Goal: Task Accomplishment & Management: Use online tool/utility

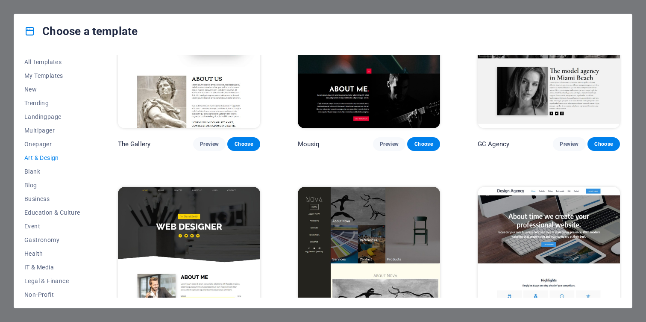
scroll to position [220, 0]
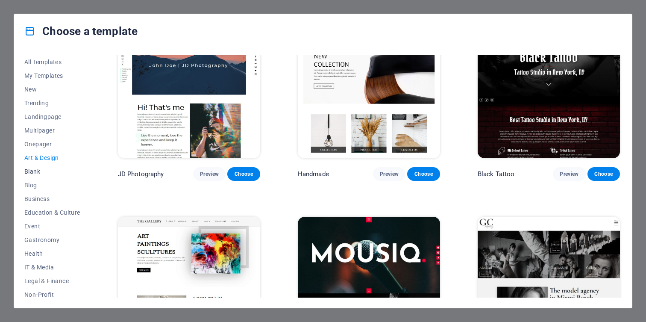
click at [34, 169] on span "Blank" at bounding box center [52, 171] width 56 height 7
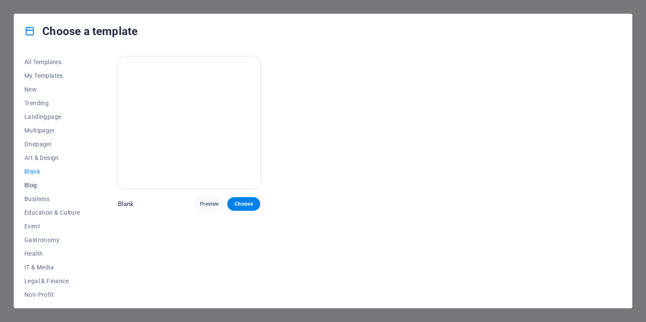
click at [34, 180] on button "Blog" at bounding box center [52, 185] width 56 height 14
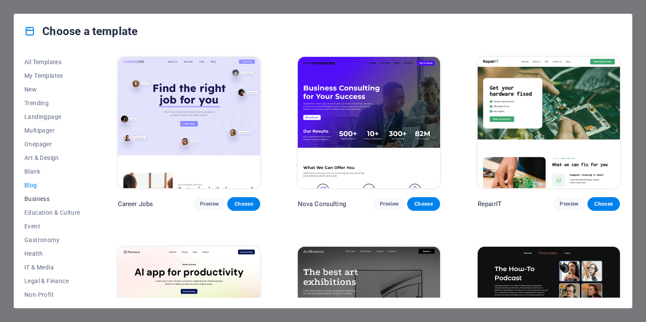
click at [37, 195] on span "Business" at bounding box center [52, 198] width 56 height 7
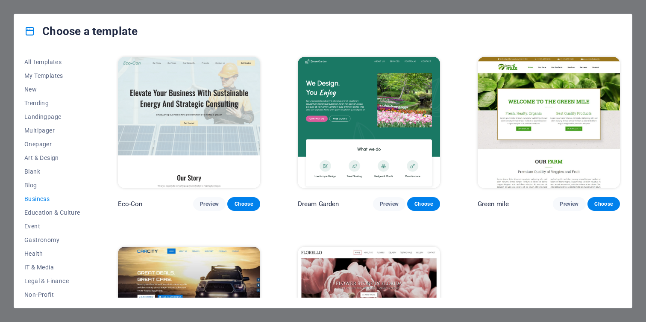
scroll to position [100, 0]
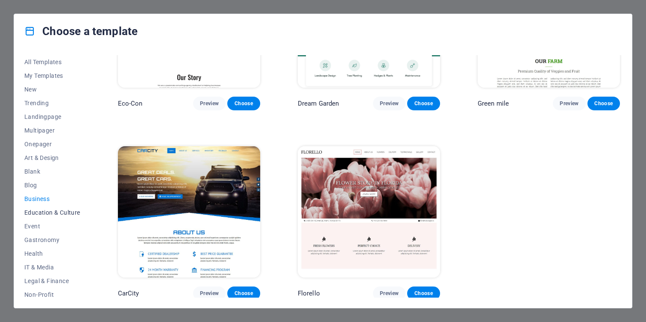
click at [47, 212] on span "Education & Culture" at bounding box center [52, 212] width 56 height 7
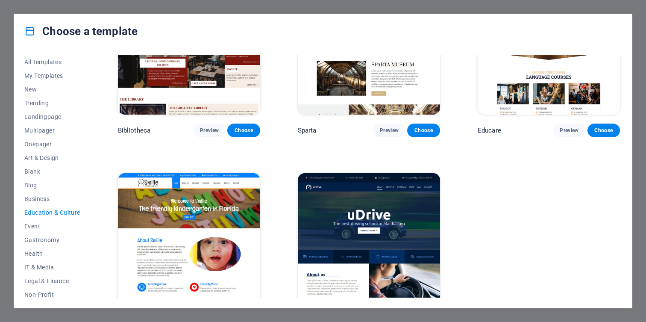
scroll to position [264, 0]
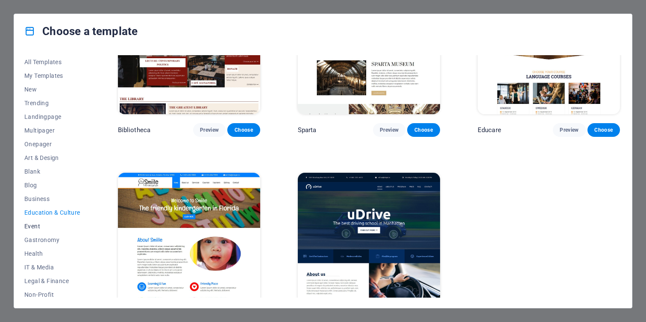
click at [32, 228] on span "Event" at bounding box center [52, 226] width 56 height 7
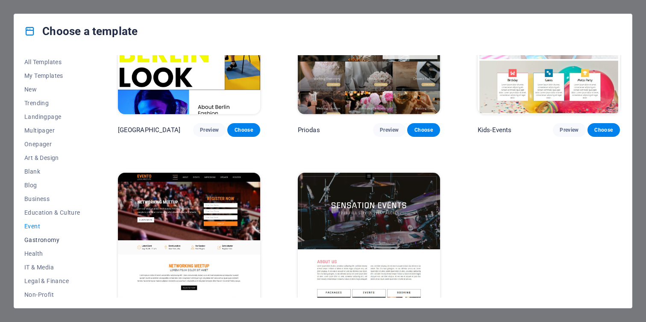
click at [44, 241] on span "Gastronomy" at bounding box center [52, 239] width 56 height 7
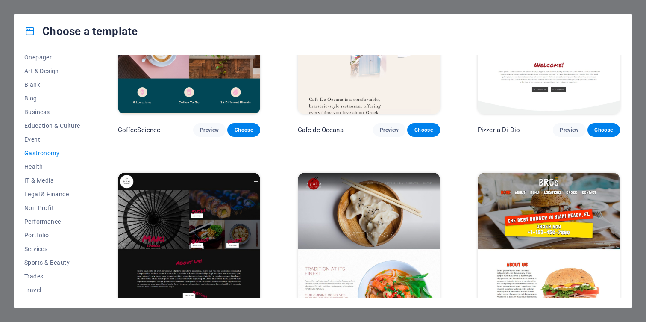
scroll to position [90, 0]
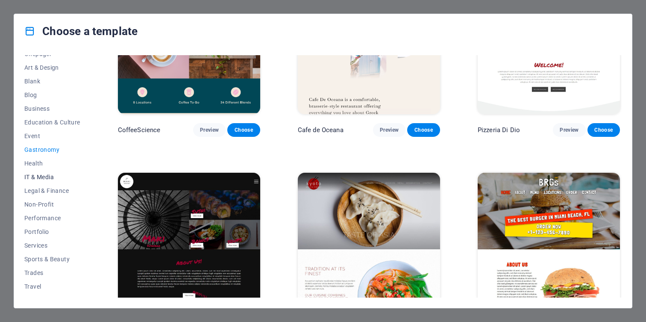
click at [39, 176] on span "IT & Media" at bounding box center [52, 177] width 56 height 7
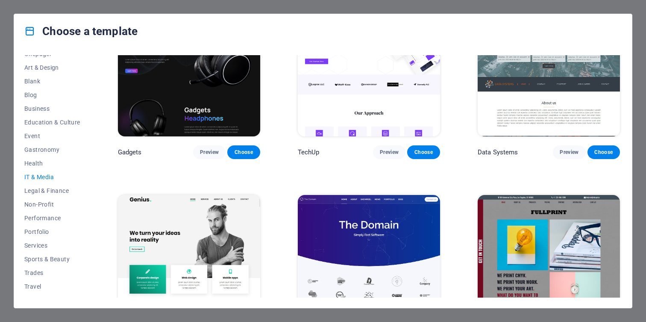
scroll to position [279, 0]
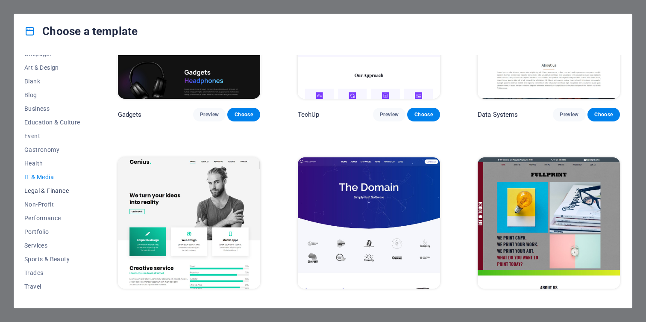
click at [57, 193] on span "Legal & Finance" at bounding box center [52, 190] width 56 height 7
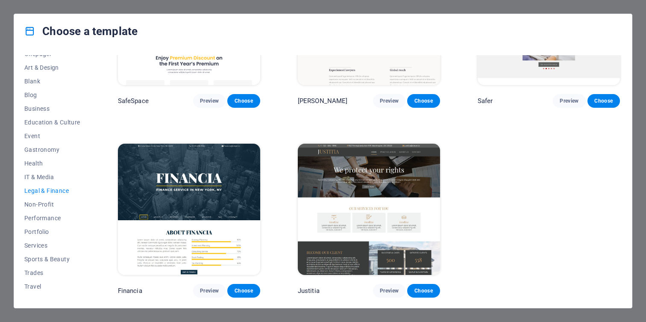
scroll to position [0, 0]
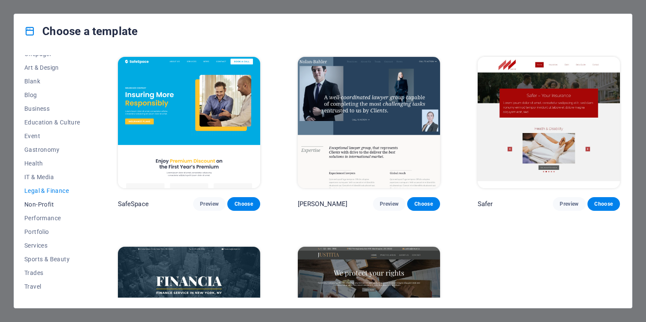
click at [51, 200] on button "Non-Profit" at bounding box center [52, 204] width 56 height 14
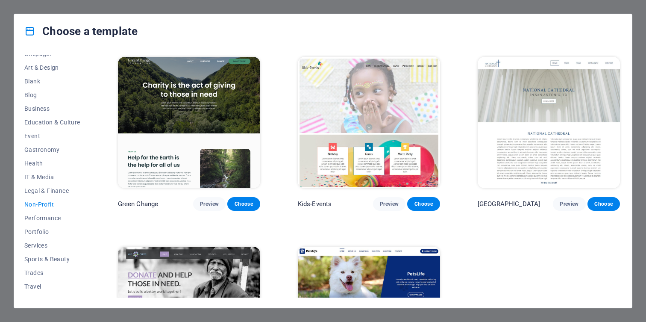
scroll to position [100, 0]
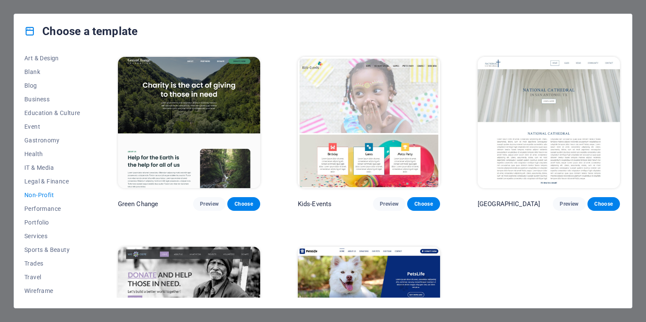
click at [646, 40] on div "Choose a template All Templates My Templates New Trending Landingpage Multipage…" at bounding box center [323, 161] width 646 height 322
click at [642, 41] on div "Choose a template All Templates My Templates New Trending Landingpage Multipage…" at bounding box center [323, 161] width 646 height 322
